Goal: Information Seeking & Learning: Learn about a topic

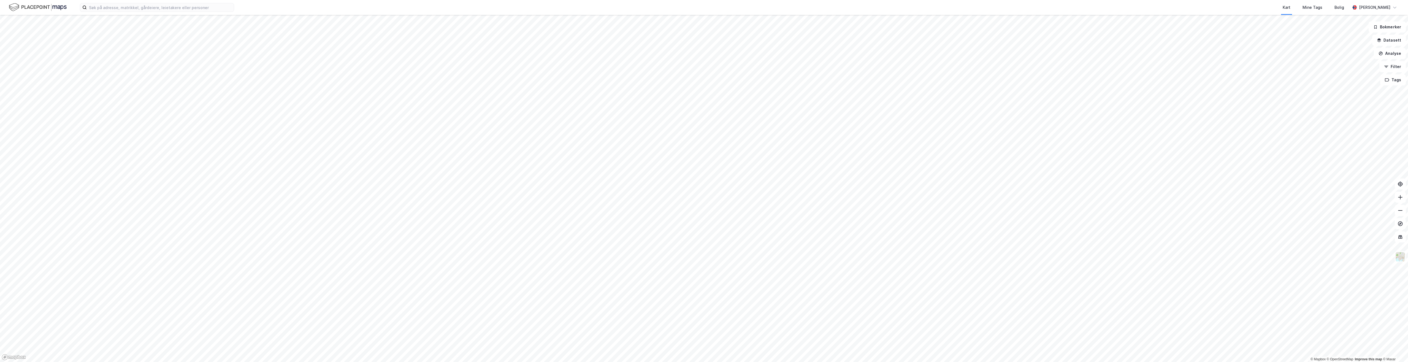
click at [188, 13] on div "Kart Mine Tags Bolig [PERSON_NAME]" at bounding box center [704, 7] width 1408 height 15
click at [187, 9] on input at bounding box center [160, 7] width 147 height 8
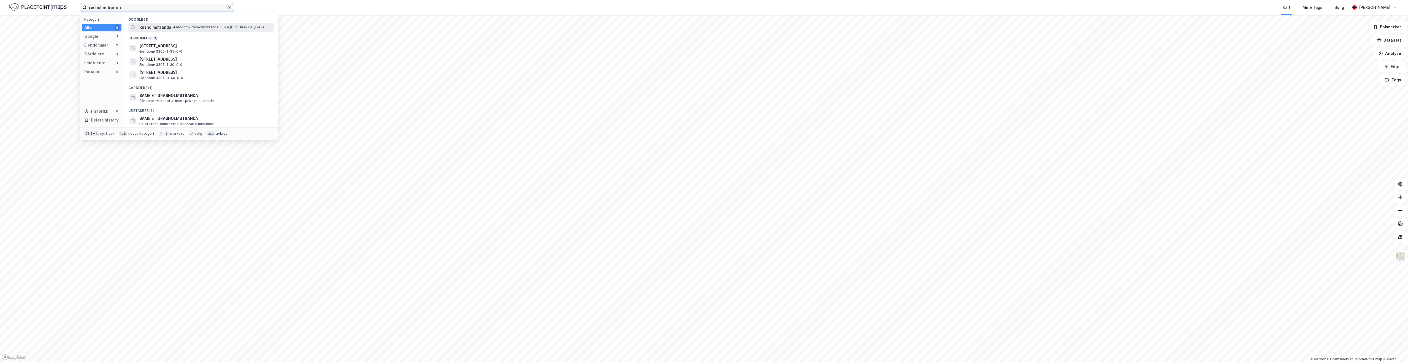
type input "røsholmstranda"
click at [176, 28] on span "• Eiendom • [STREET_ADDRESS]" at bounding box center [218, 27] width 93 height 4
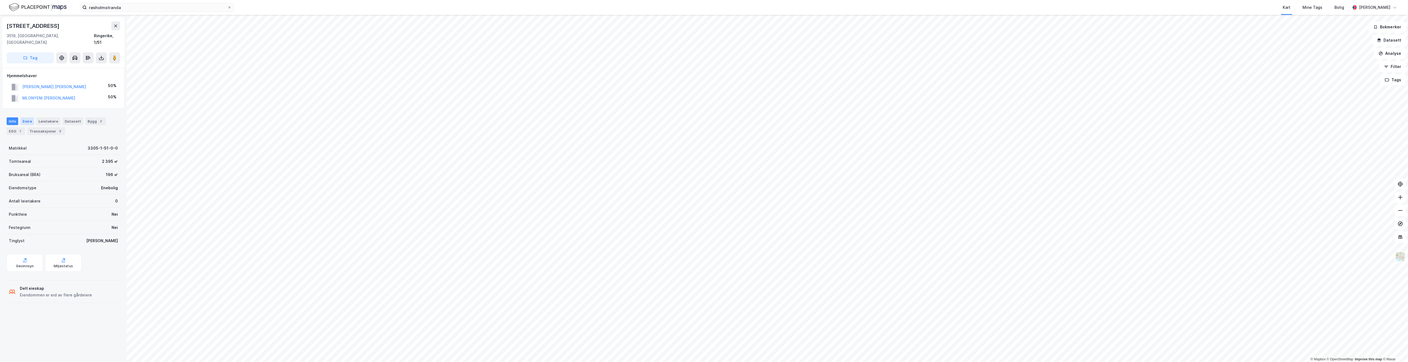
click at [27, 117] on div "Eiere" at bounding box center [27, 121] width 14 height 8
click at [98, 118] on div "2" at bounding box center [101, 121] width 6 height 6
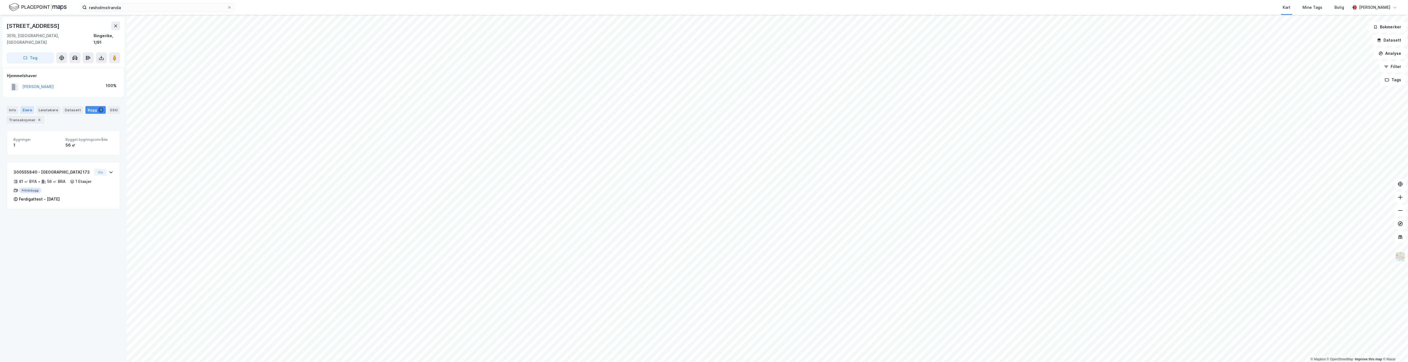
click at [24, 106] on div "Eiere" at bounding box center [27, 110] width 14 height 8
click at [26, 116] on div "Transaksjoner 6" at bounding box center [26, 120] width 38 height 8
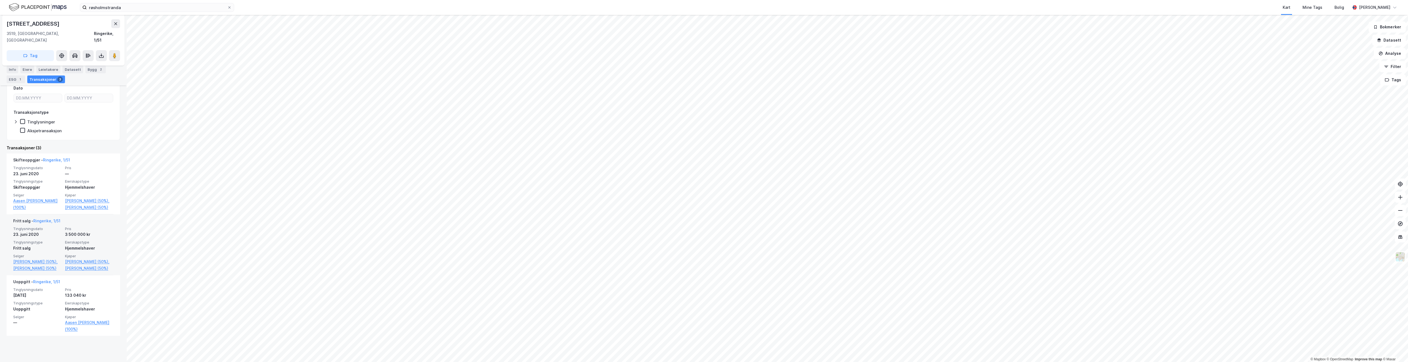
scroll to position [85, 0]
click at [23, 119] on icon at bounding box center [23, 121] width 4 height 4
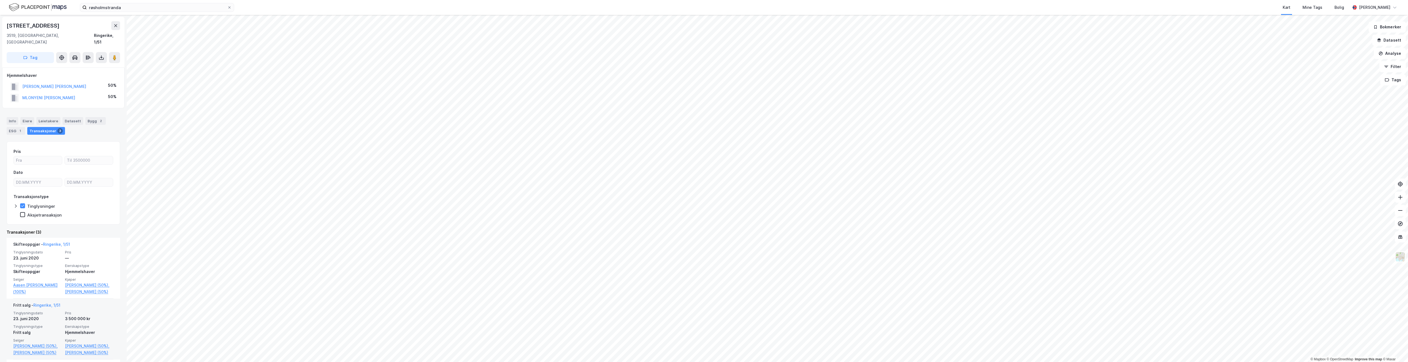
scroll to position [0, 0]
click at [21, 204] on icon at bounding box center [23, 206] width 4 height 4
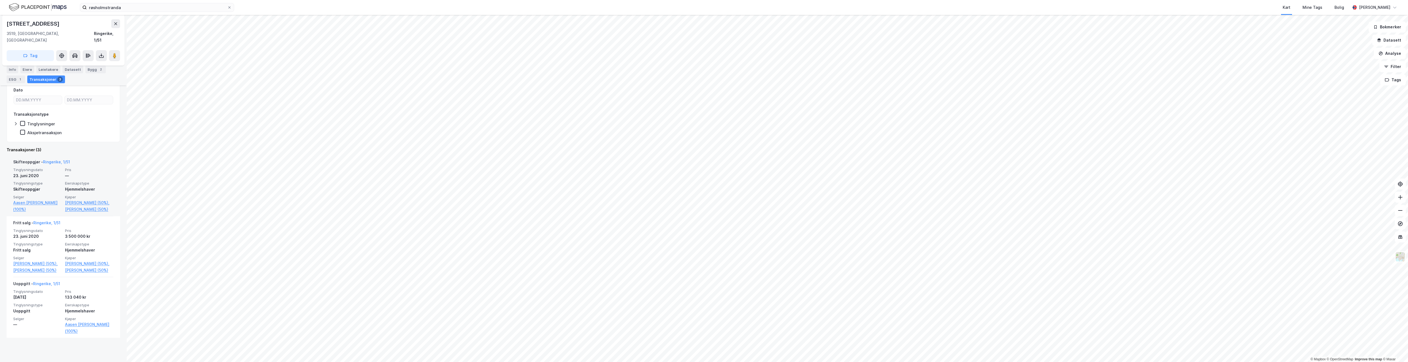
scroll to position [85, 0]
click at [13, 70] on div "Info" at bounding box center [13, 70] width 12 height 8
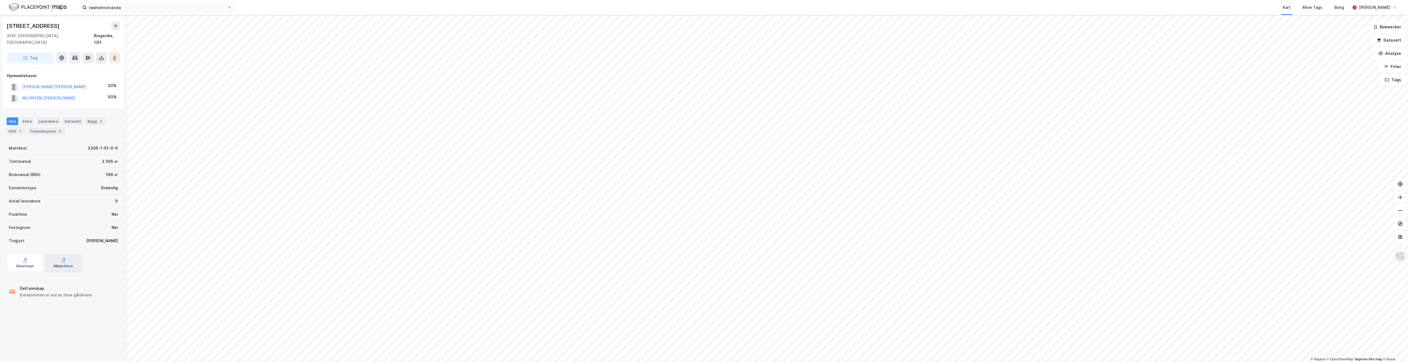
click at [61, 257] on icon at bounding box center [64, 260] width 6 height 6
click at [1398, 236] on icon at bounding box center [1400, 237] width 6 height 6
click at [1401, 224] on icon at bounding box center [1400, 224] width 6 height 6
click at [1400, 237] on icon at bounding box center [1400, 236] width 4 height 1
click at [1394, 69] on button "Filter" at bounding box center [1392, 66] width 26 height 11
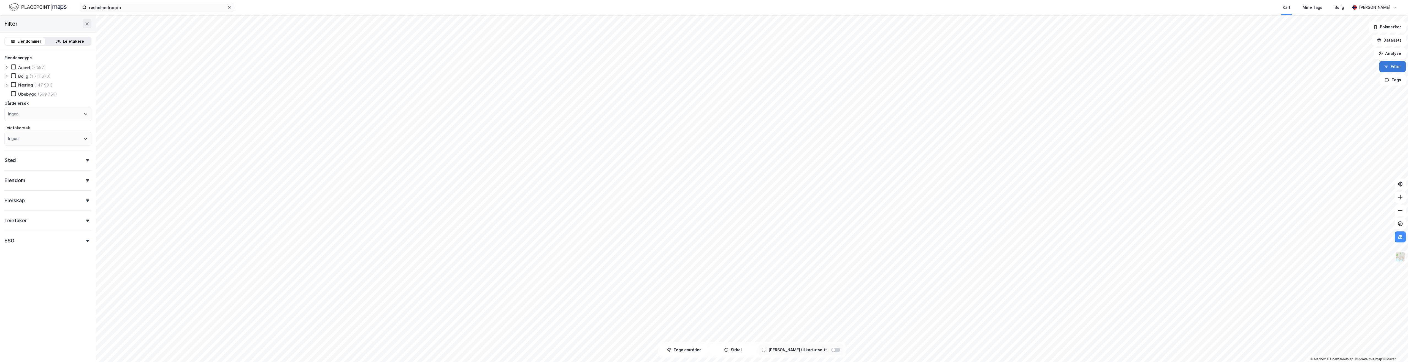
click at [1394, 69] on button "Filter" at bounding box center [1392, 66] width 26 height 11
click at [1398, 211] on icon at bounding box center [1400, 211] width 6 height 6
click at [104, 8] on input at bounding box center [160, 7] width 147 height 8
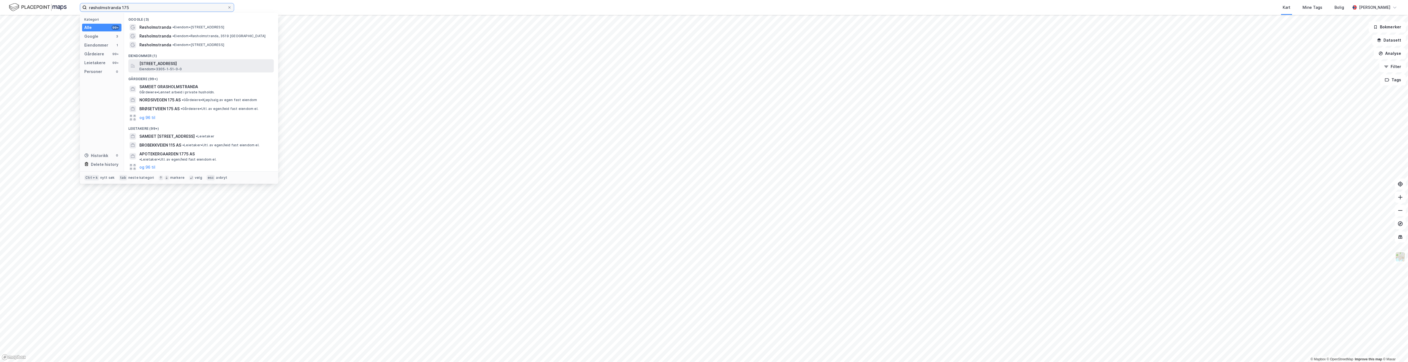
type input "røsholmstranda 175"
click at [147, 63] on span "[STREET_ADDRESS]" at bounding box center [205, 63] width 132 height 7
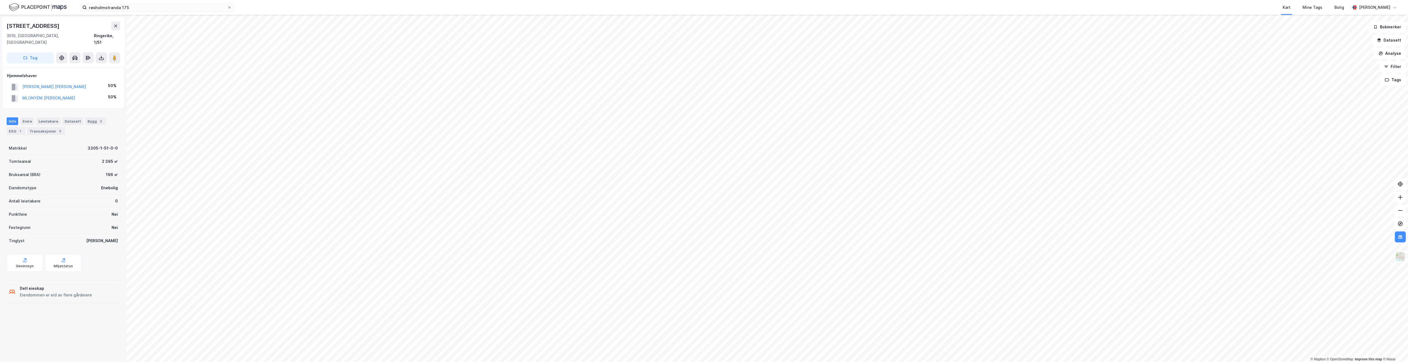
click at [942, 267] on div "© Mapbox © OpenStreetMap Improve this map © Maxar [STREET_ADDRESS], [STREET_ADD…" at bounding box center [704, 188] width 1408 height 347
click at [114, 55] on image at bounding box center [114, 58] width 3 height 6
click at [113, 55] on image at bounding box center [114, 58] width 3 height 6
